Goal: Task Accomplishment & Management: Use online tool/utility

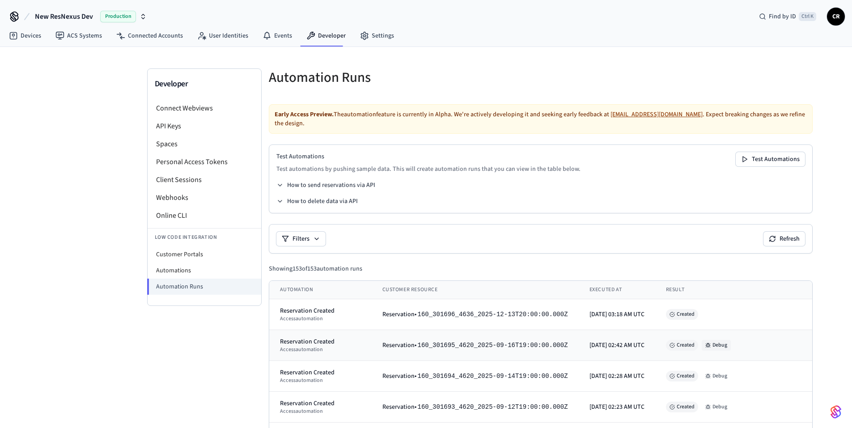
click at [719, 340] on button "Debug" at bounding box center [716, 345] width 29 height 11
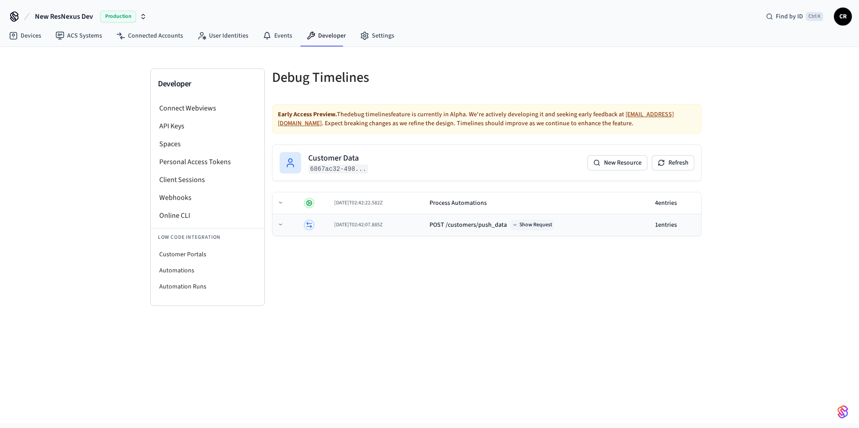
click at [533, 226] on button "Show Request" at bounding box center [531, 225] width 43 height 11
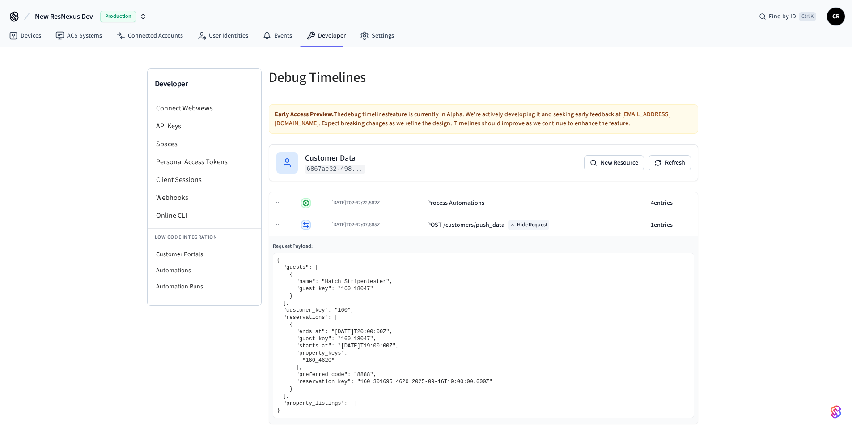
scroll to position [10, 0]
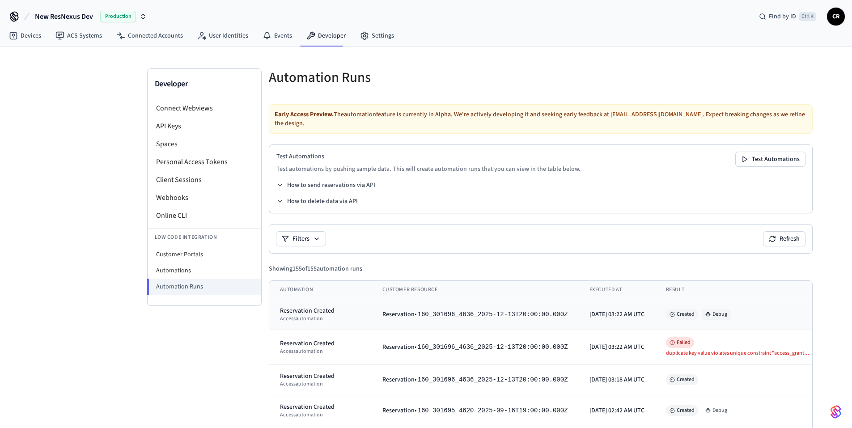
click at [706, 309] on button "Debug" at bounding box center [716, 314] width 29 height 11
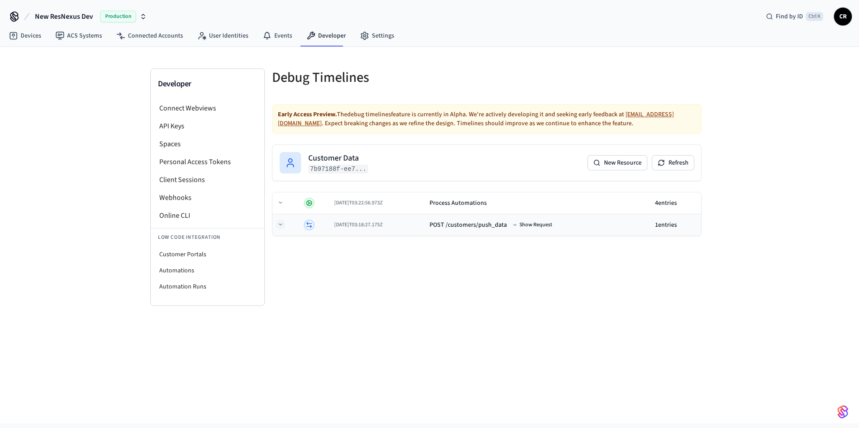
click at [282, 225] on icon at bounding box center [280, 224] width 5 height 5
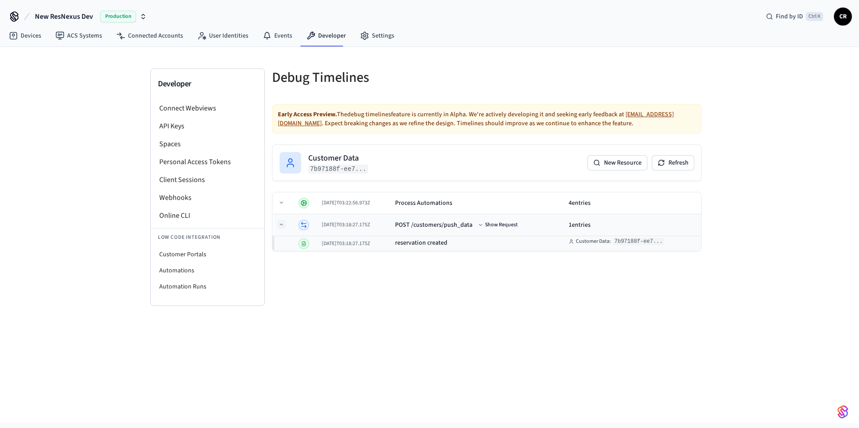
click at [282, 225] on icon at bounding box center [281, 224] width 5 height 5
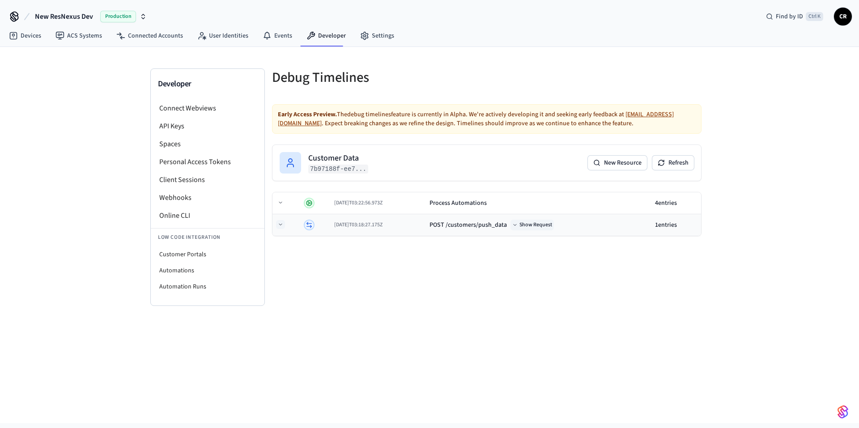
click at [548, 224] on button "Show Request" at bounding box center [531, 225] width 43 height 11
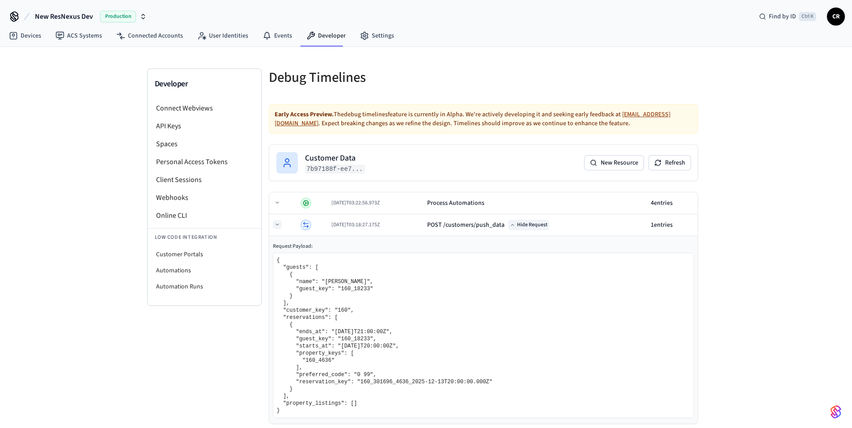
scroll to position [10, 0]
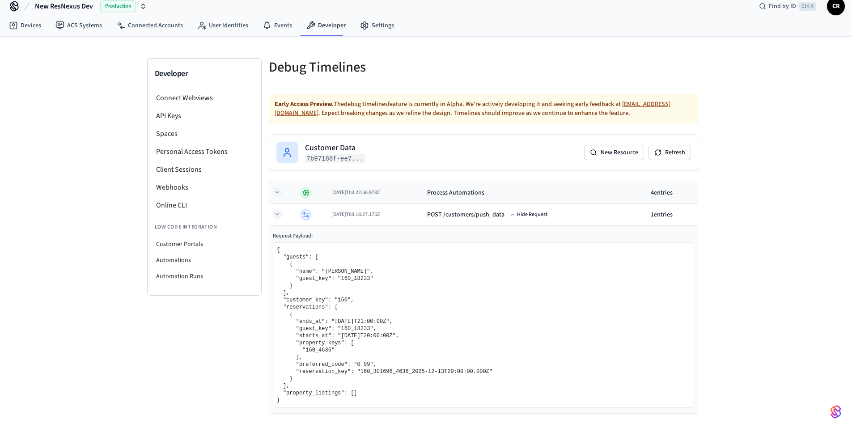
click at [279, 190] on icon at bounding box center [277, 192] width 5 height 5
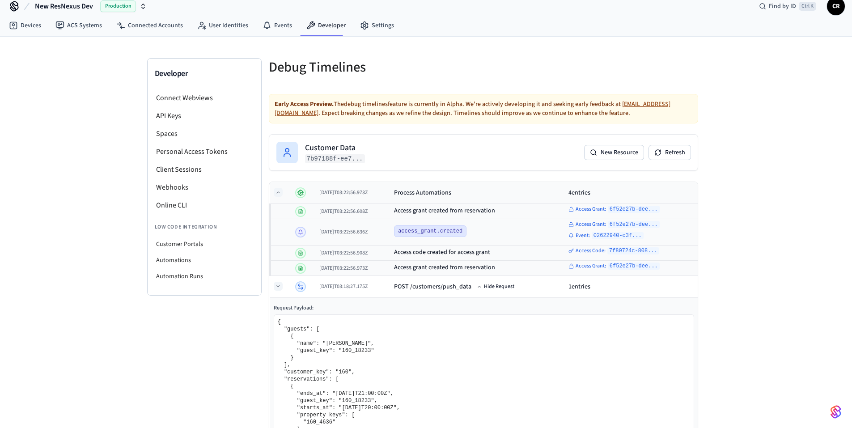
click at [279, 190] on icon at bounding box center [277, 192] width 5 height 5
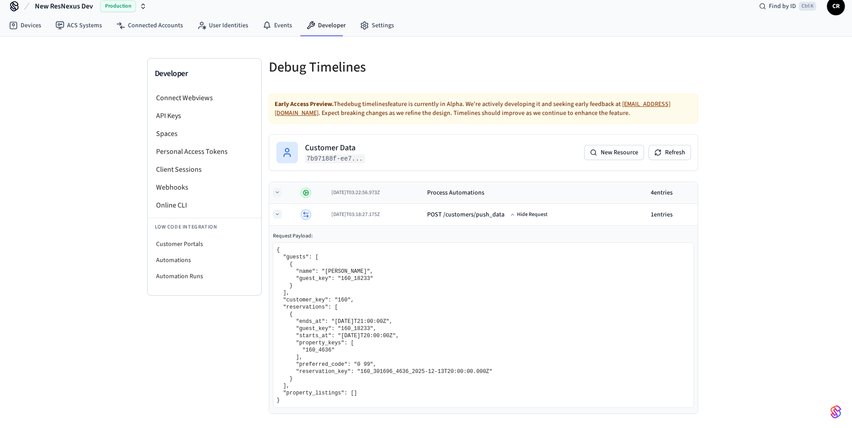
click at [277, 193] on icon at bounding box center [277, 191] width 3 height 1
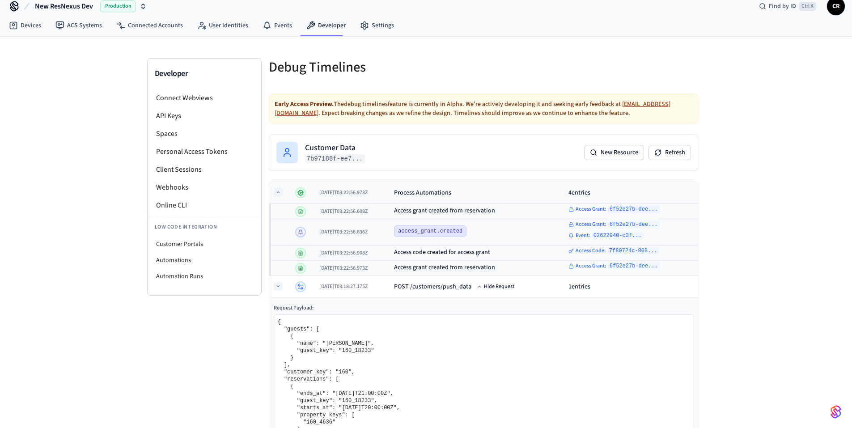
scroll to position [82, 0]
